Goal: Information Seeking & Learning: Learn about a topic

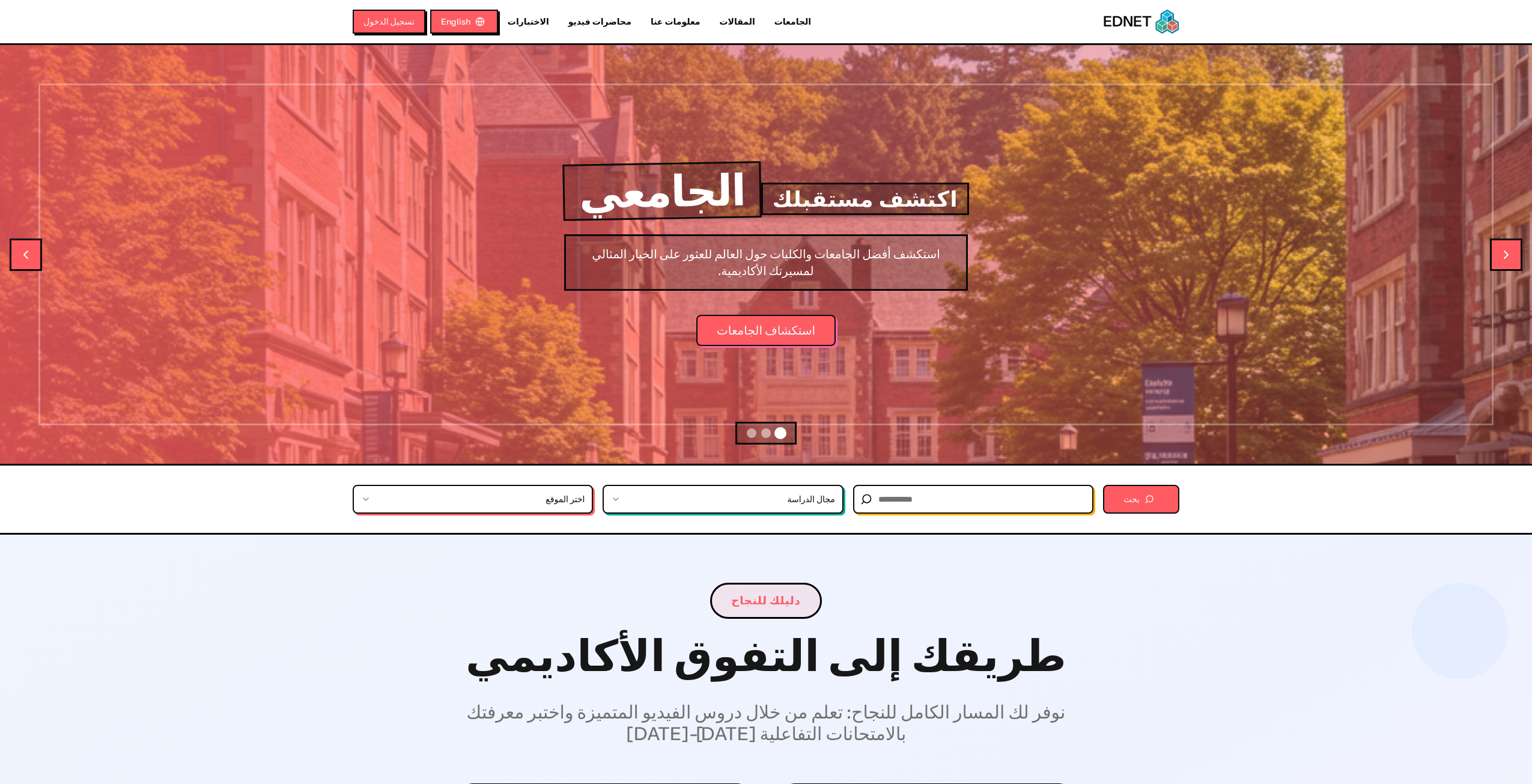
drag, startPoint x: 458, startPoint y: 27, endPoint x: 449, endPoint y: 32, distance: 10.3
click at [458, 27] on button "English" at bounding box center [464, 22] width 68 height 24
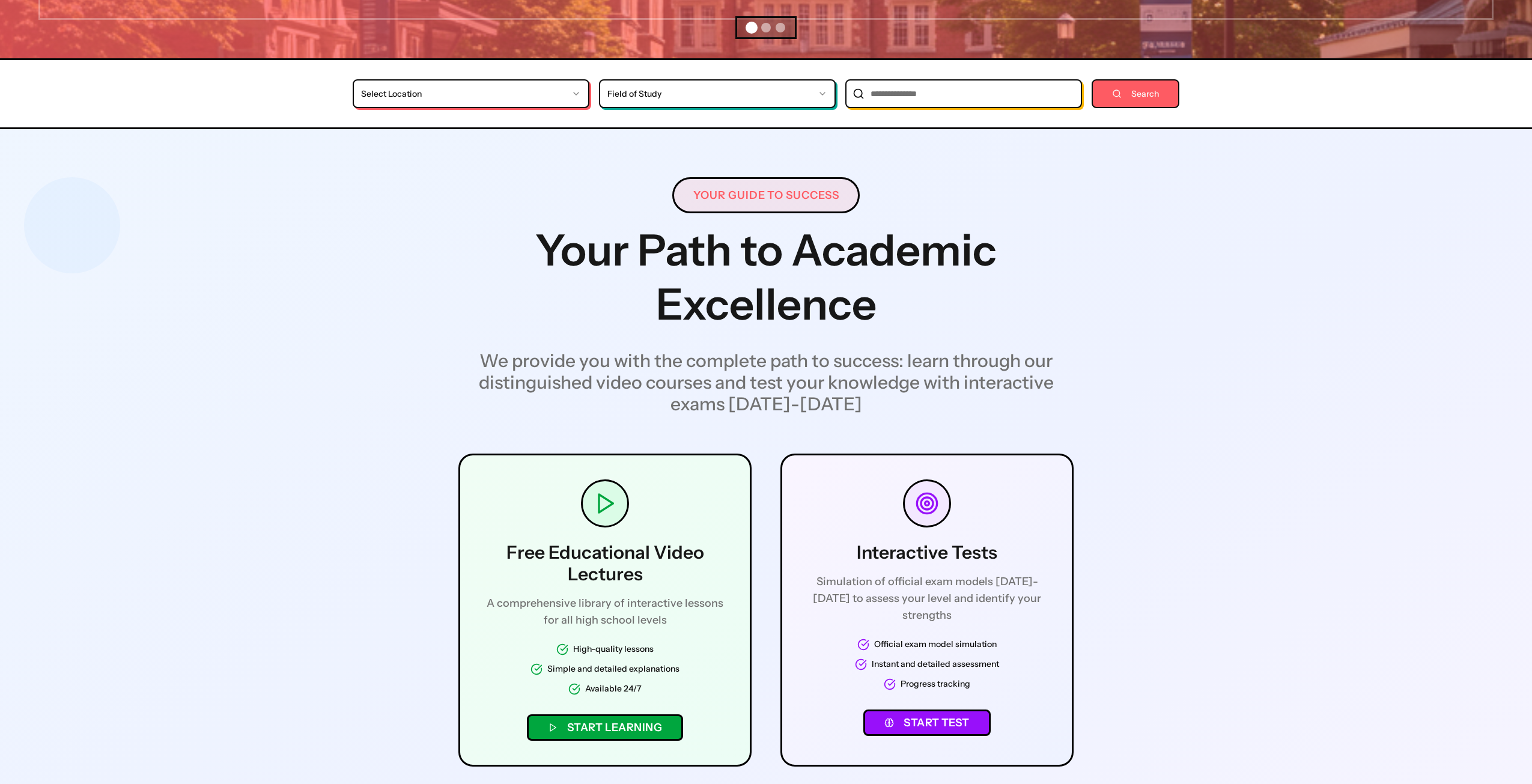
scroll to position [421, 0]
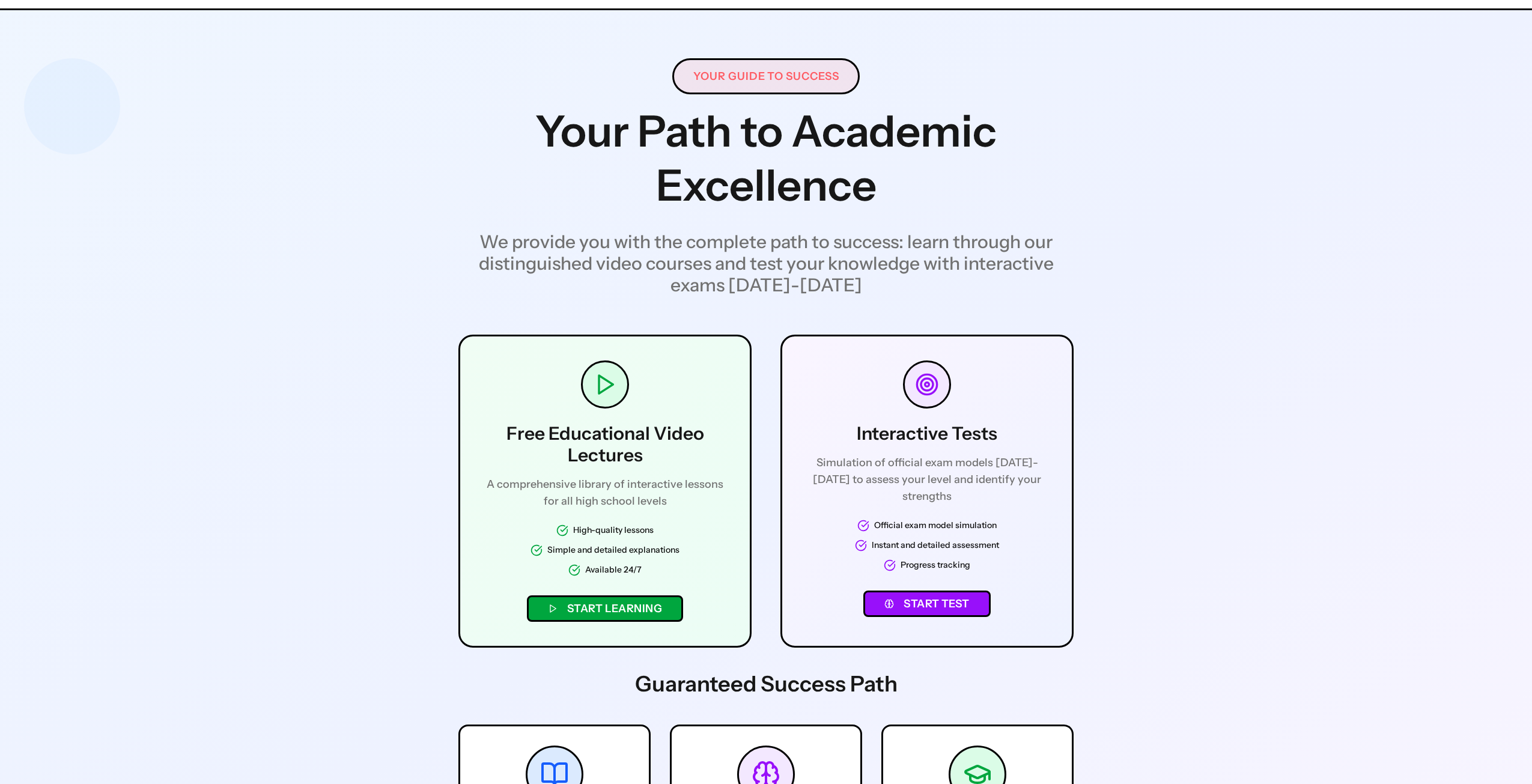
scroll to position [601, 0]
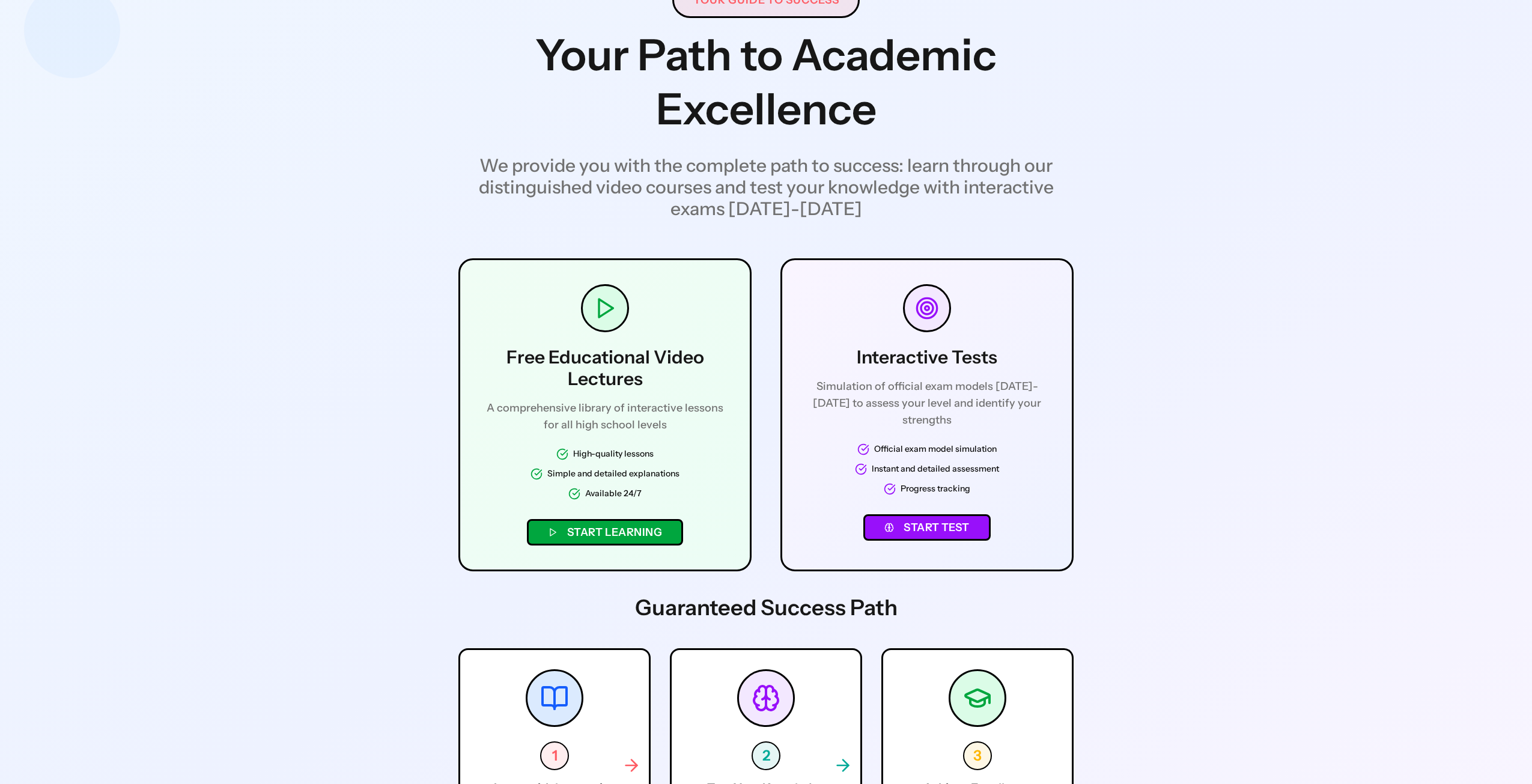
click at [631, 532] on button "Start Learning" at bounding box center [605, 532] width 156 height 27
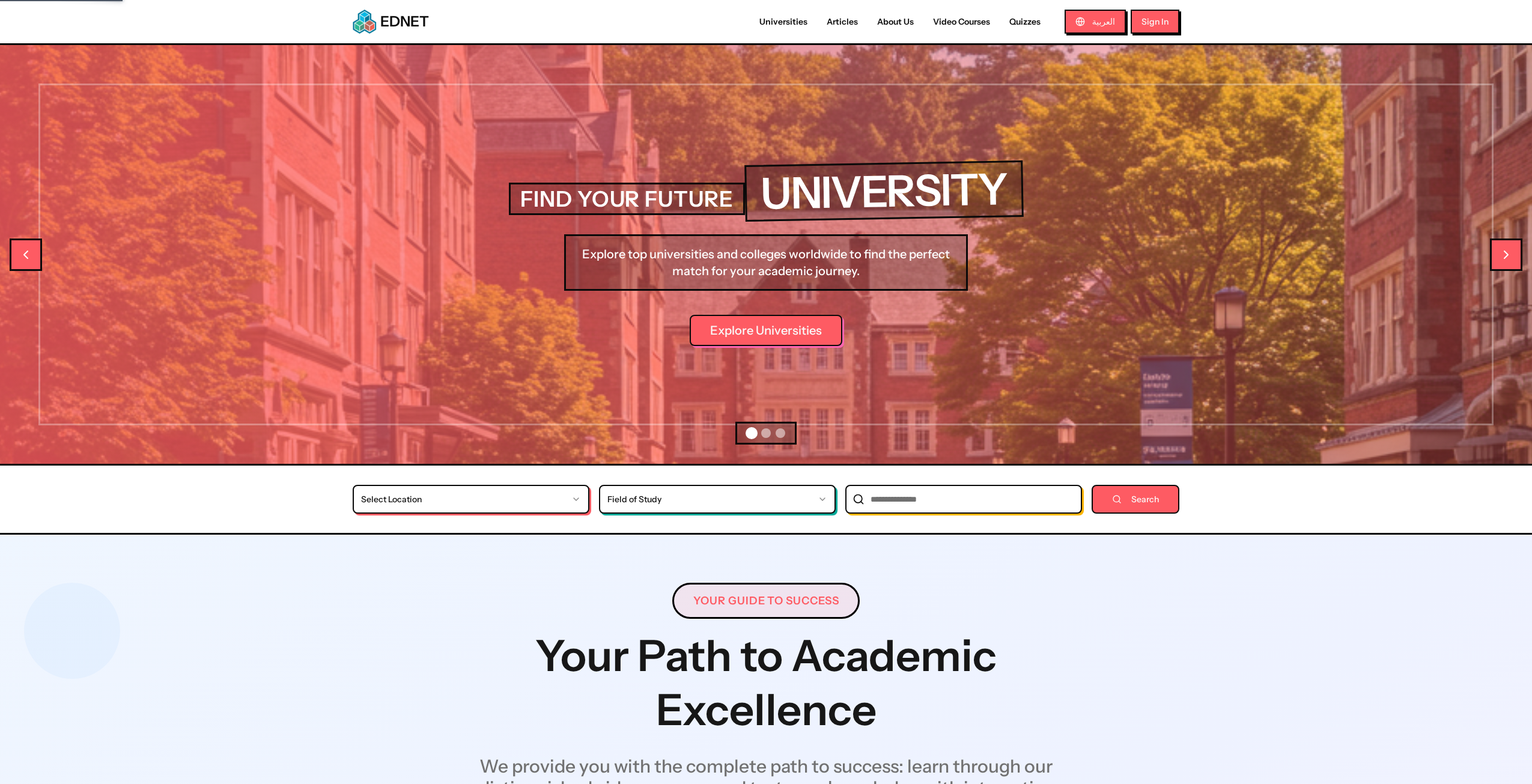
select select "*"
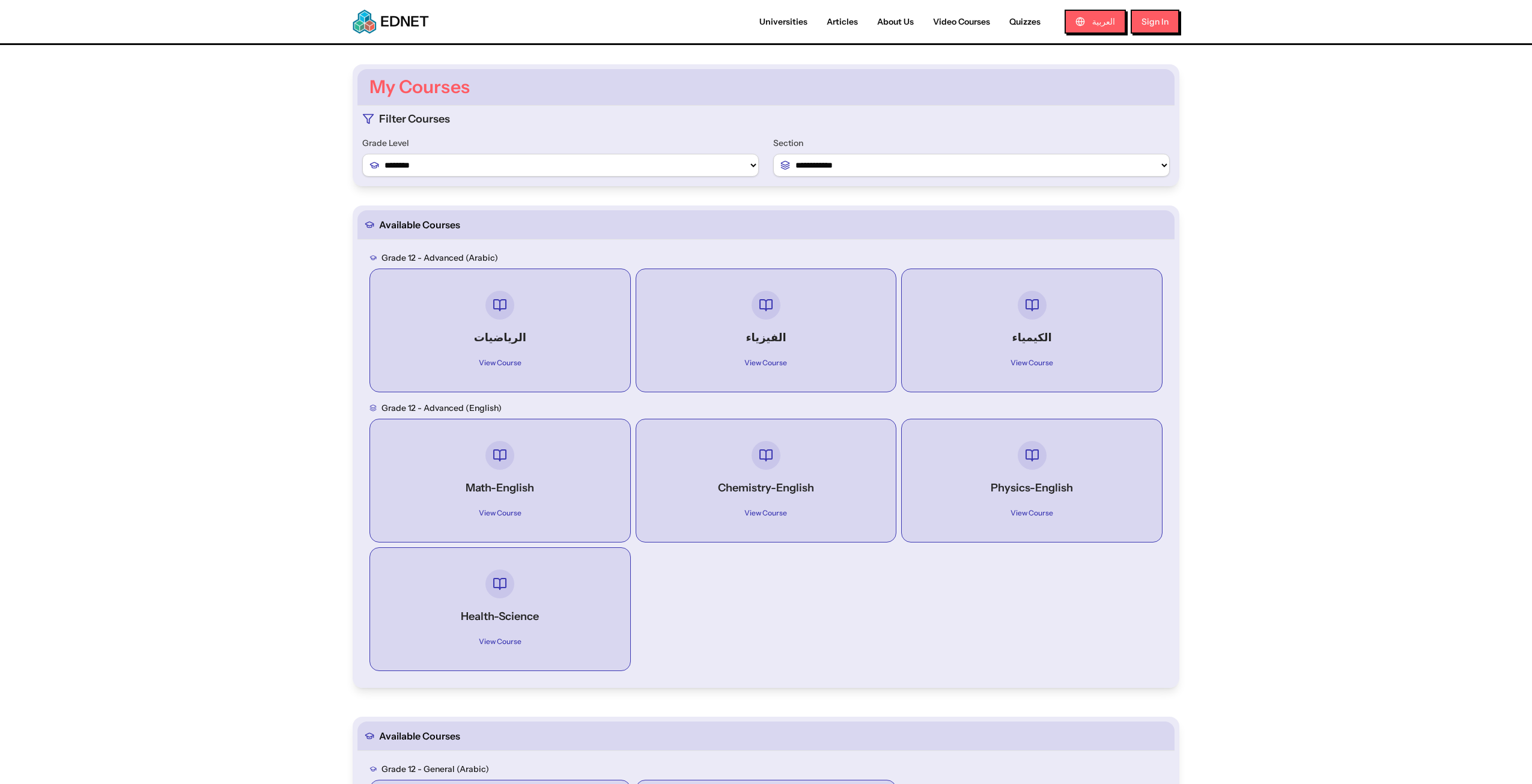
click at [547, 326] on div "الرياضيات View Course" at bounding box center [500, 330] width 241 height 103
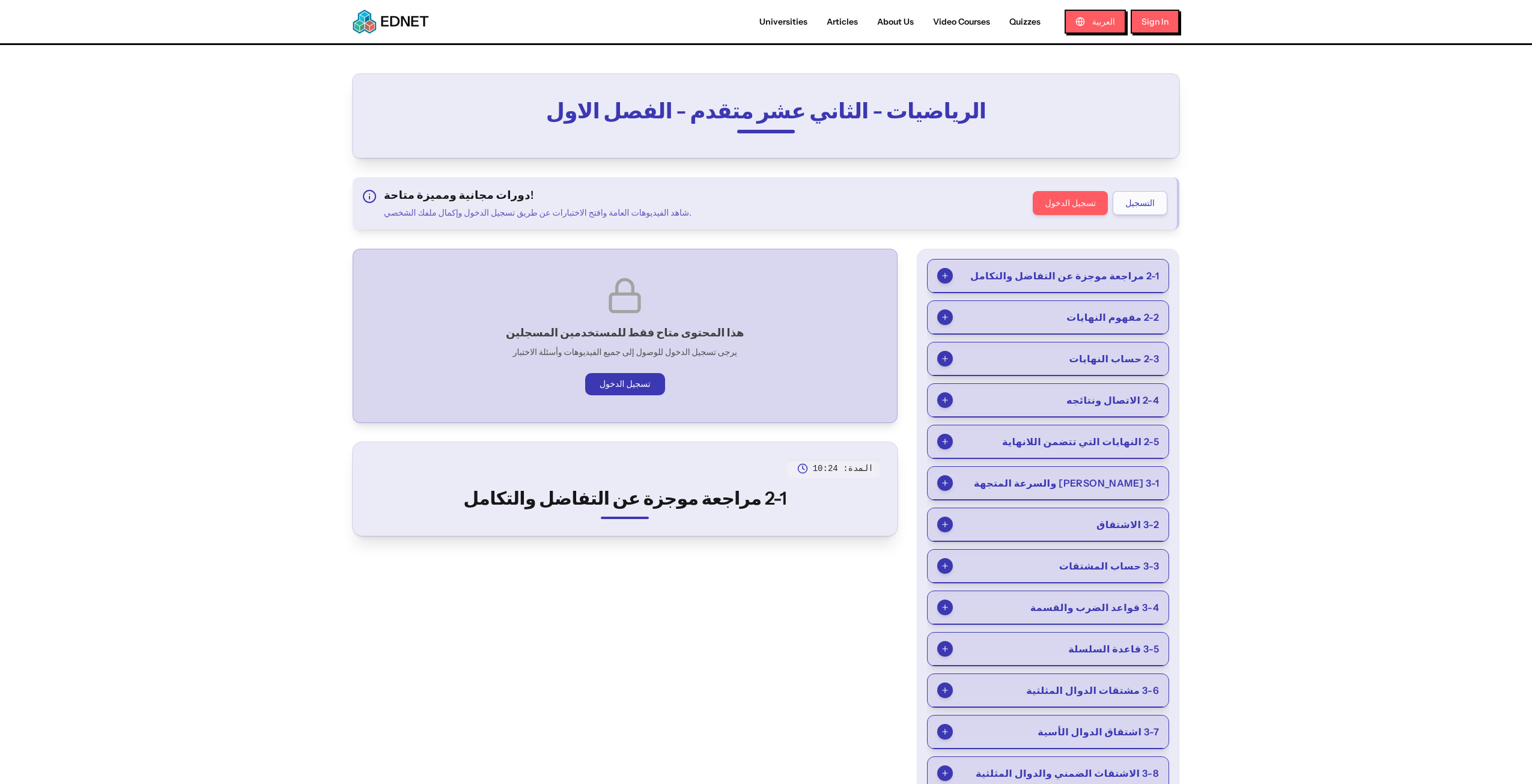
click at [1106, 275] on span "2-1 مراجعة موجزة عن التفاضل والتكامل" at bounding box center [1065, 275] width 189 height 15
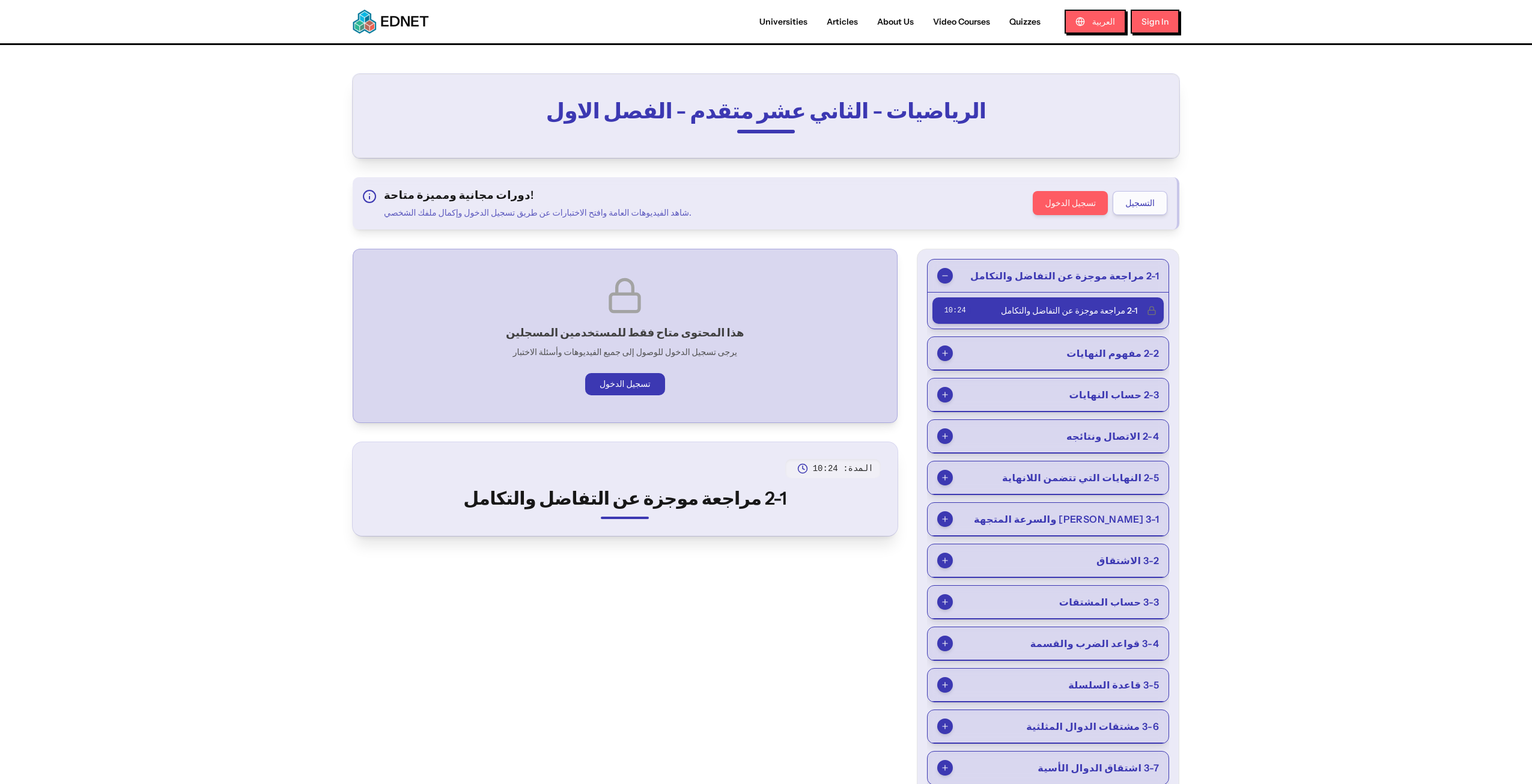
click at [1128, 309] on span "2-1 مراجعة موجزة عن التفاضل والتكامل" at bounding box center [1069, 311] width 137 height 12
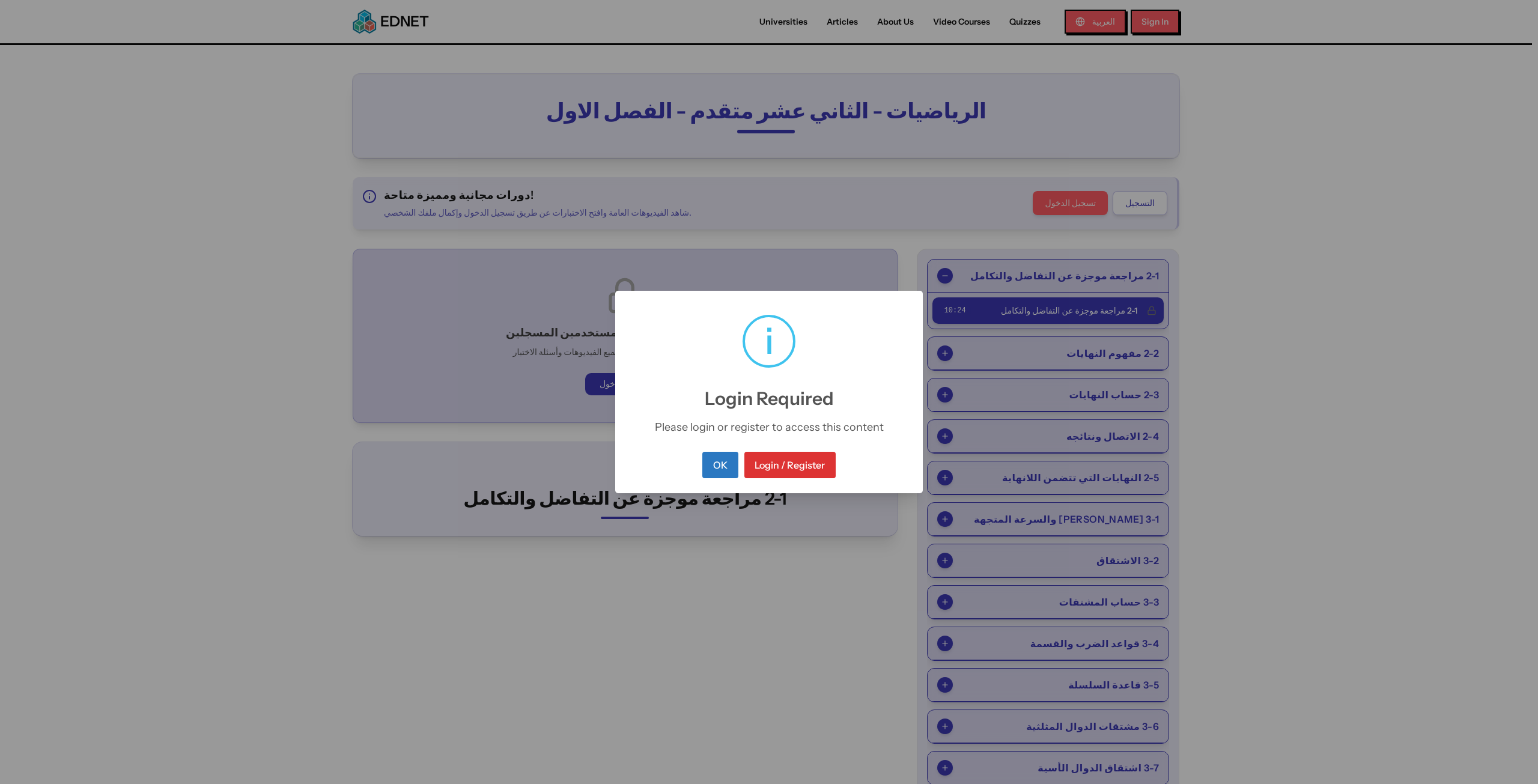
click at [722, 465] on button "OK" at bounding box center [719, 465] width 35 height 27
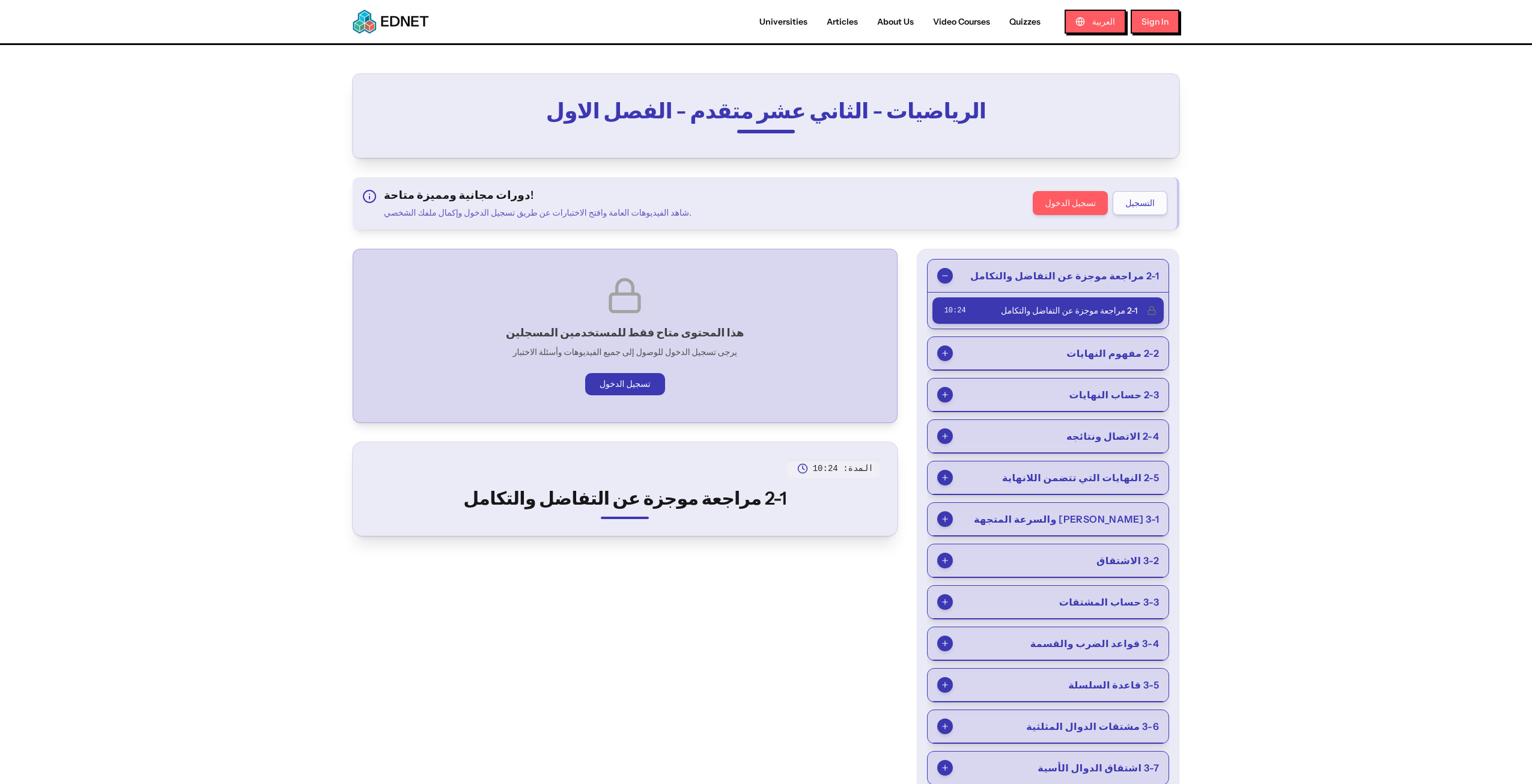
click at [747, 351] on div "هذا المحتوى متاح فقط للمستخدمين المسجلين يرجى تسجيل الدخول للوصول إلى جميع الفي…" at bounding box center [625, 336] width 525 height 154
select select "*"
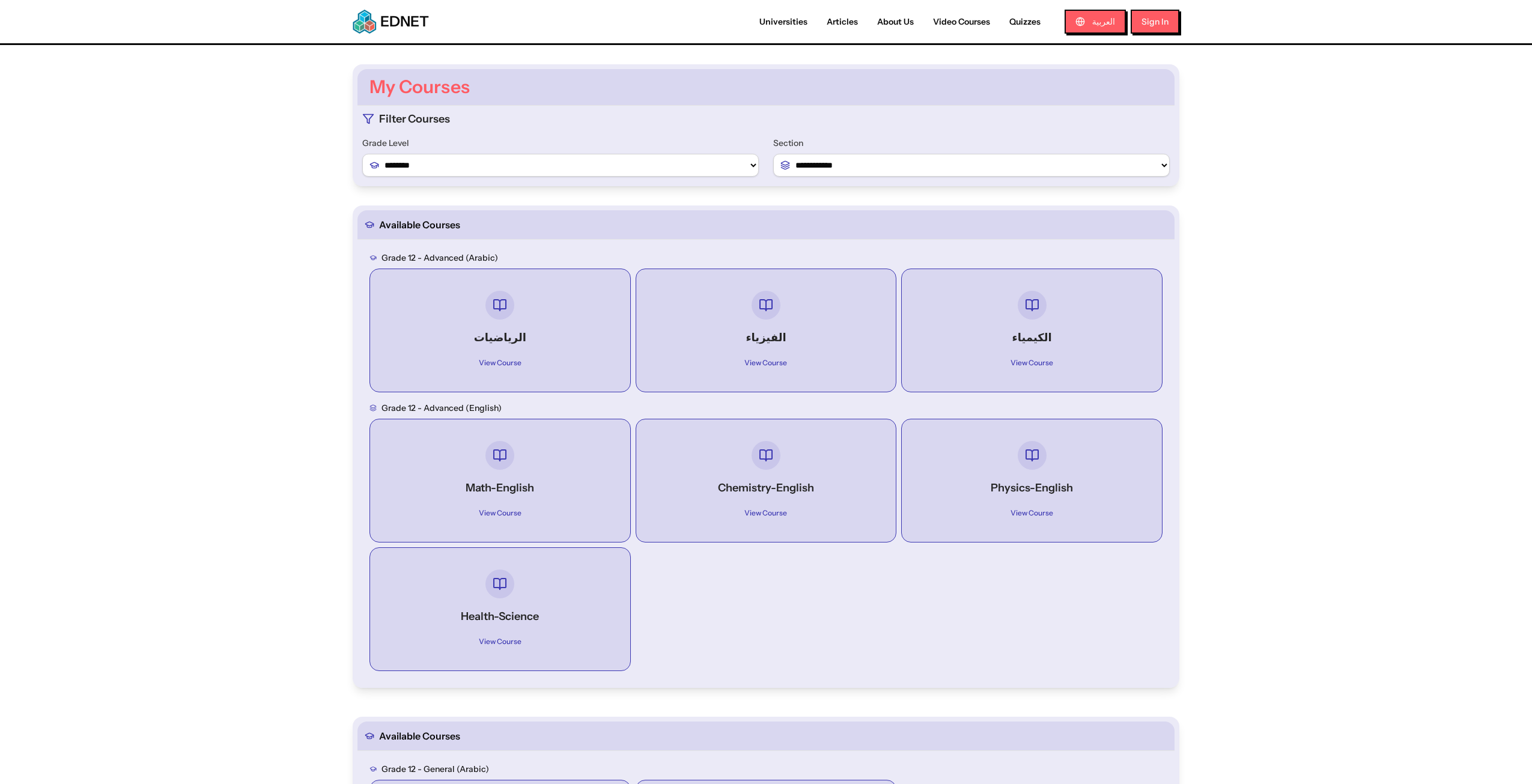
click at [535, 492] on h4 "Math-English" at bounding box center [499, 487] width 217 height 16
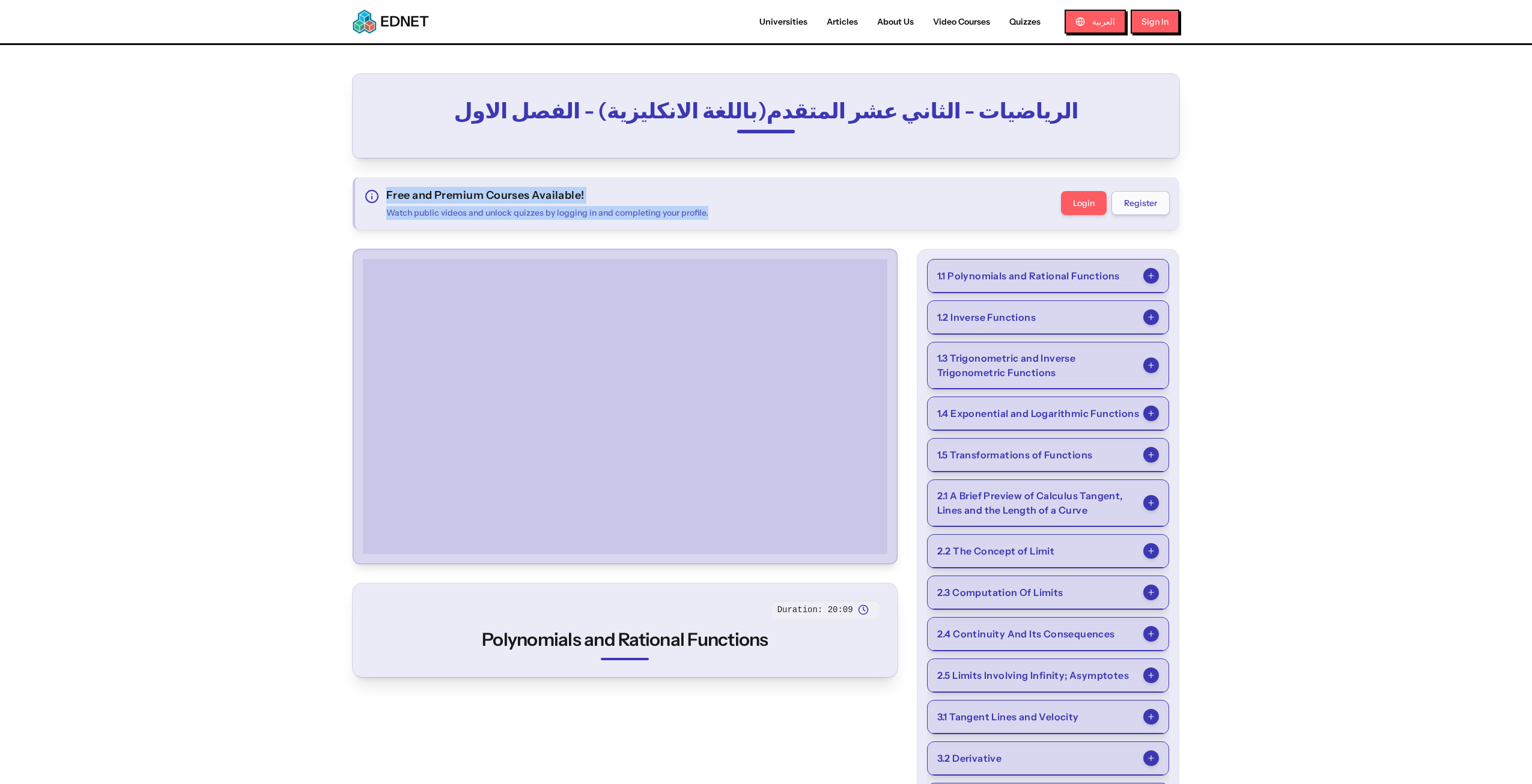
drag, startPoint x: 522, startPoint y: 201, endPoint x: 302, endPoint y: 197, distance: 220.0
click at [311, 195] on div "الرياضيات - الثاني عشر المتقدم(باللغة الانكليزية) - الفصل الاول Free and Premiu…" at bounding box center [766, 646] width 923 height 1202
click at [226, 214] on main "الرياضيات - الثاني عشر المتقدم(باللغة الانكليزية) - الفصل الاول Free and Premiu…" at bounding box center [766, 646] width 1532 height 1202
